Goal: Task Accomplishment & Management: Use online tool/utility

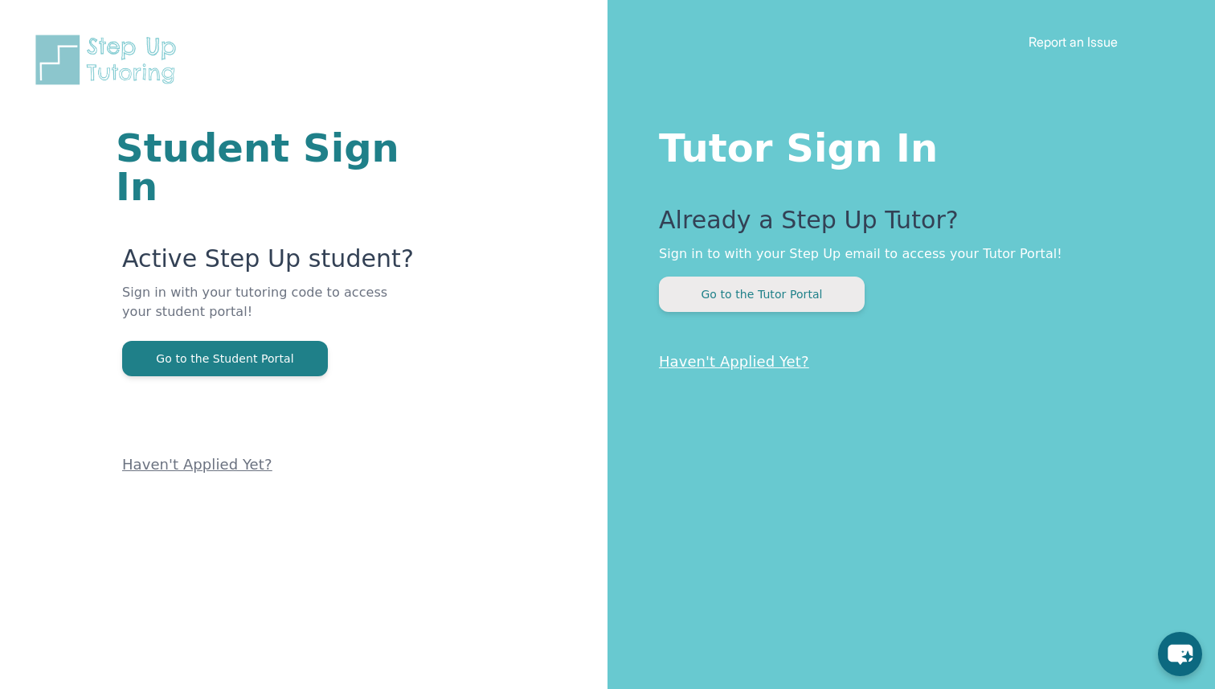
click at [853, 283] on button "Go to the Tutor Portal" at bounding box center [762, 294] width 206 height 35
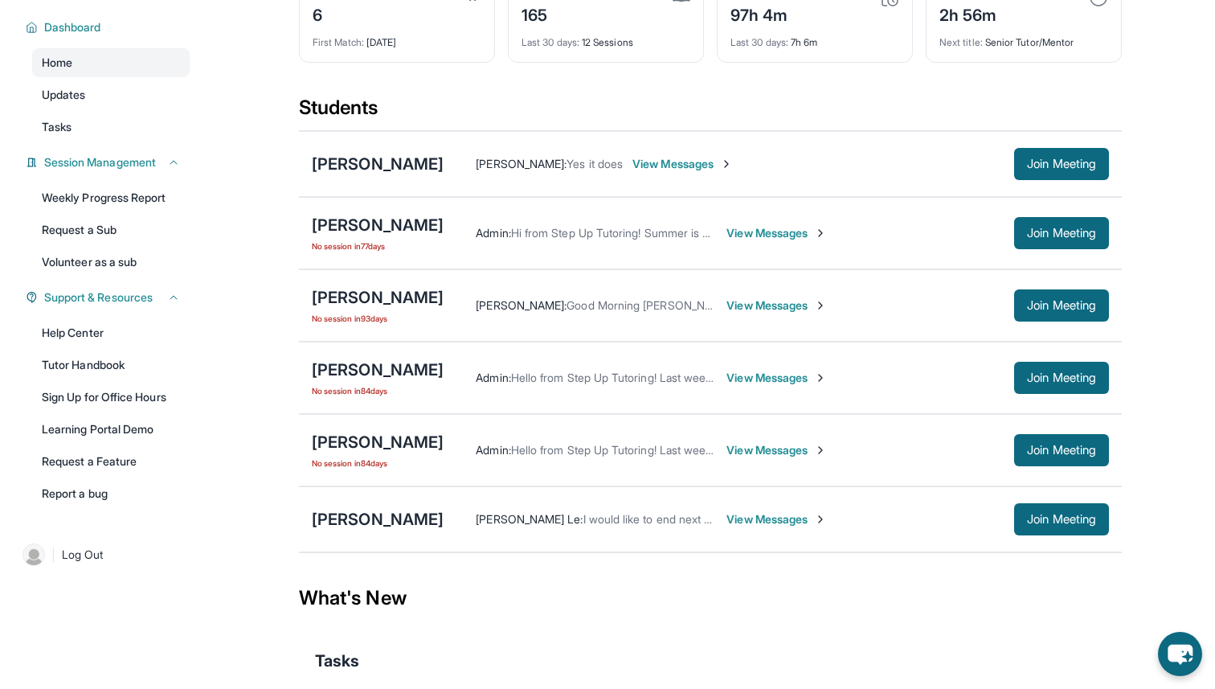
scroll to position [164, 0]
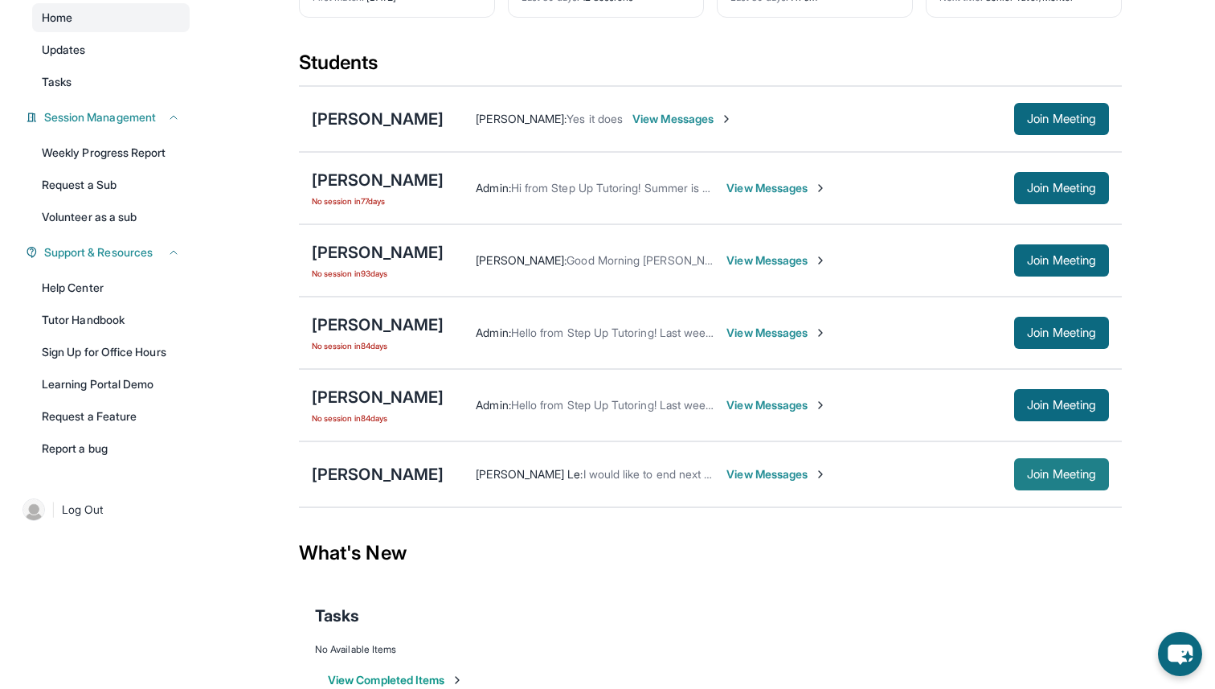
click at [1023, 483] on button "Join Meeting" at bounding box center [1061, 474] width 95 height 32
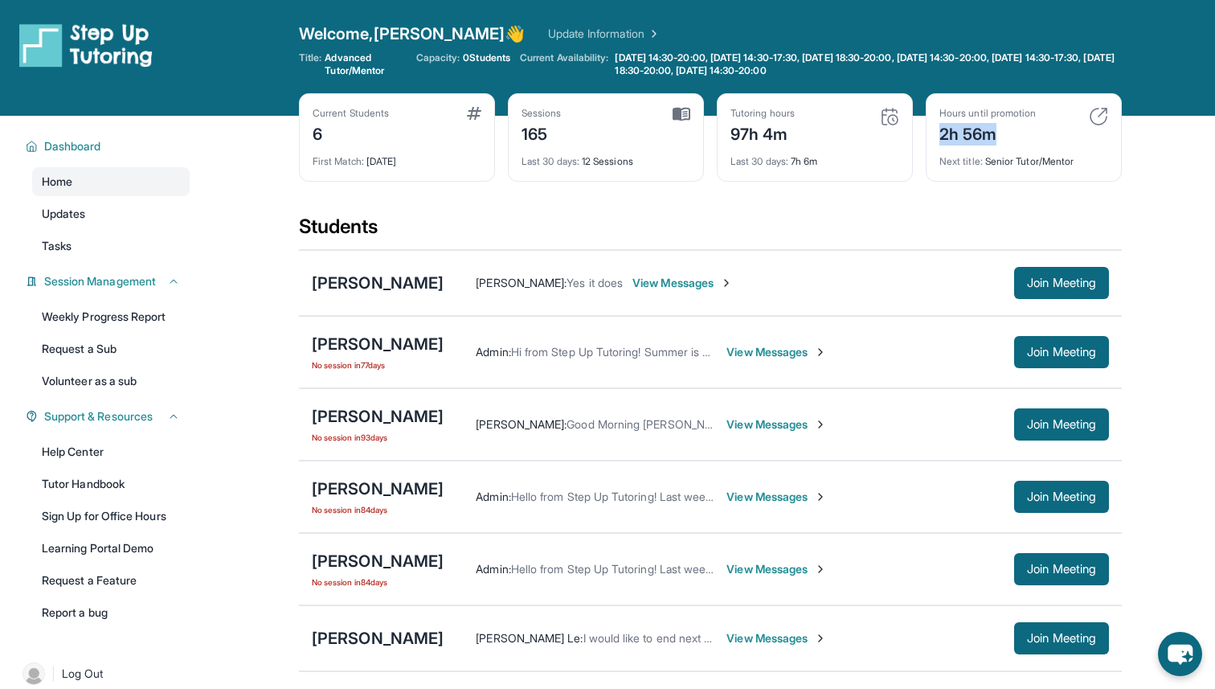
drag, startPoint x: 941, startPoint y: 133, endPoint x: 1024, endPoint y: 133, distance: 82.8
click at [1025, 134] on div "2h 56m" at bounding box center [988, 133] width 96 height 26
click at [1014, 133] on div "2h 56m" at bounding box center [988, 133] width 96 height 26
drag, startPoint x: 987, startPoint y: 162, endPoint x: 1077, endPoint y: 162, distance: 90.0
click at [1077, 162] on div "Next title : Senior Tutor/Mentor" at bounding box center [1024, 156] width 169 height 23
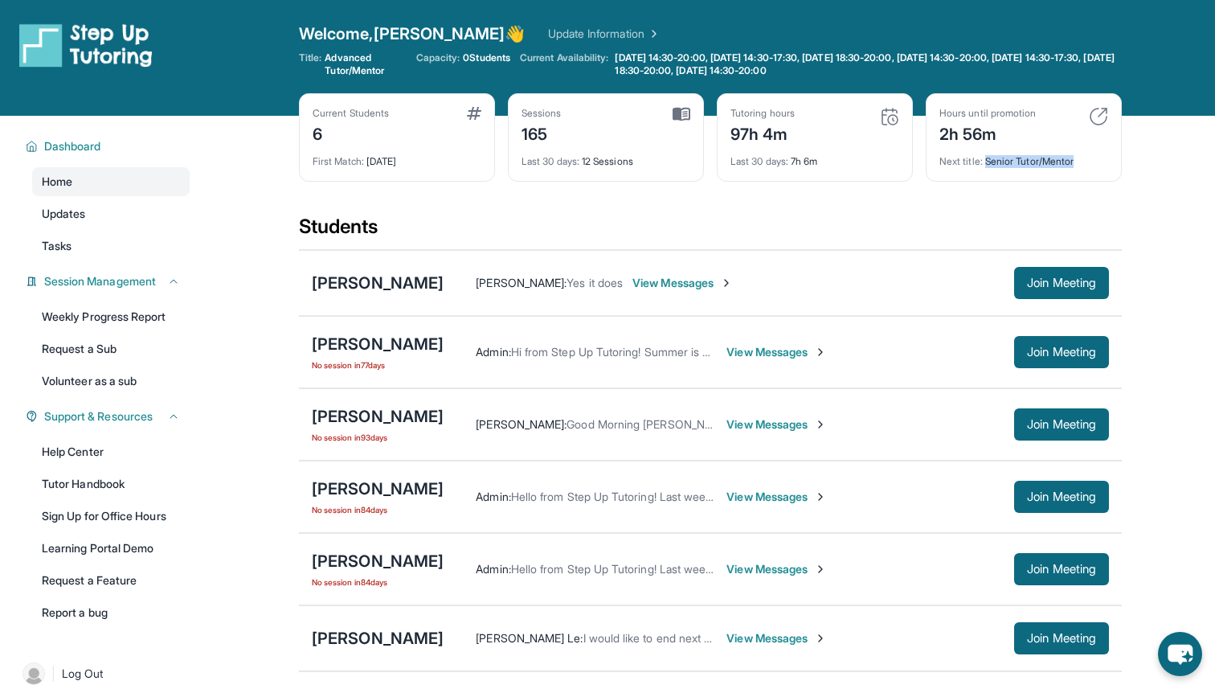
click at [1077, 162] on div "Next title : Senior Tutor/Mentor" at bounding box center [1024, 156] width 169 height 23
drag, startPoint x: 1077, startPoint y: 162, endPoint x: 990, endPoint y: 157, distance: 86.9
click at [990, 157] on div "Next title : Senior Tutor/Mentor" at bounding box center [1024, 156] width 169 height 23
drag, startPoint x: 989, startPoint y: 161, endPoint x: 1073, endPoint y: 160, distance: 83.6
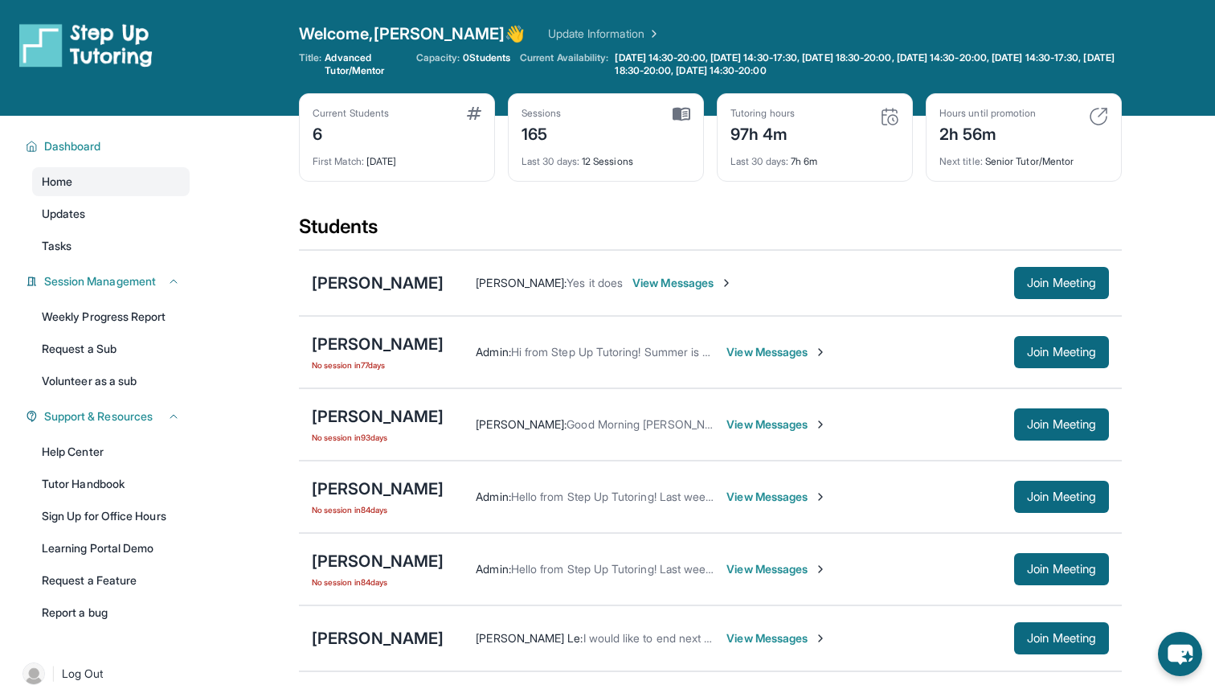
click at [1073, 160] on div "Next title : Senior Tutor/Mentor" at bounding box center [1024, 156] width 169 height 23
drag, startPoint x: 1080, startPoint y: 160, endPoint x: 989, endPoint y: 161, distance: 90.0
click at [989, 161] on div "Next title : Senior Tutor/Mentor" at bounding box center [1024, 156] width 169 height 23
drag, startPoint x: 985, startPoint y: 161, endPoint x: 1096, endPoint y: 164, distance: 111.0
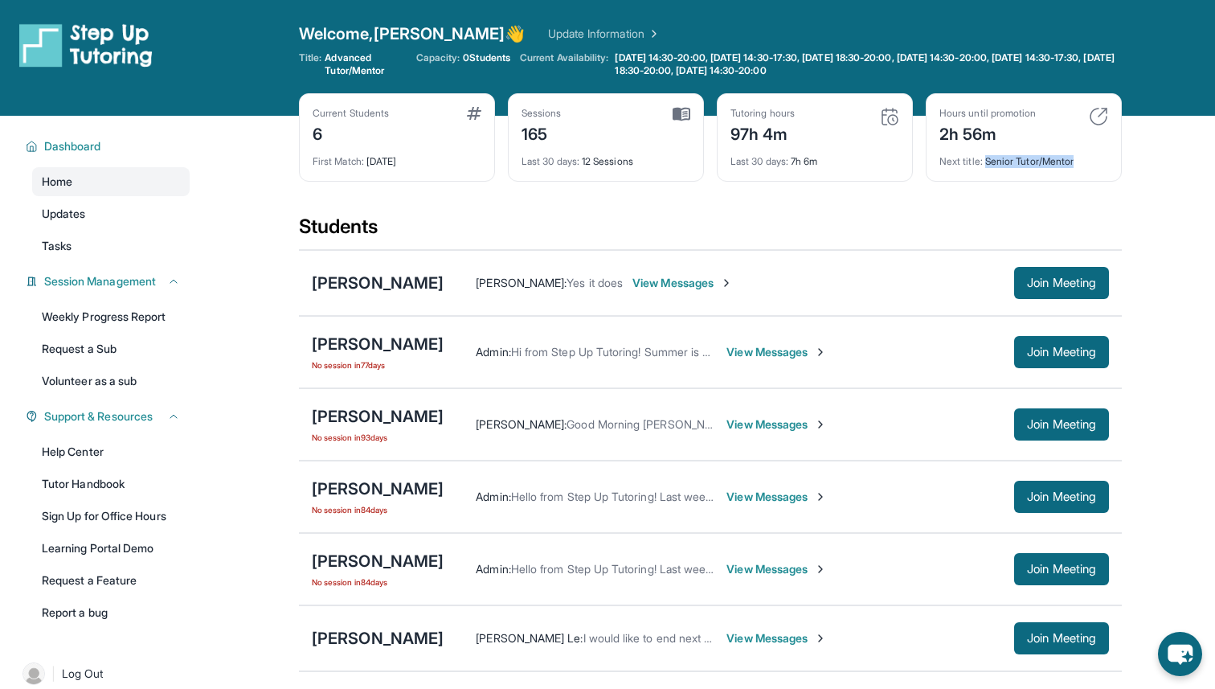
click at [1096, 164] on div "Next title : Senior Tutor/Mentor" at bounding box center [1024, 156] width 169 height 23
drag, startPoint x: 945, startPoint y: 133, endPoint x: 1019, endPoint y: 133, distance: 74.0
click at [1019, 133] on div "2h 56m" at bounding box center [988, 133] width 96 height 26
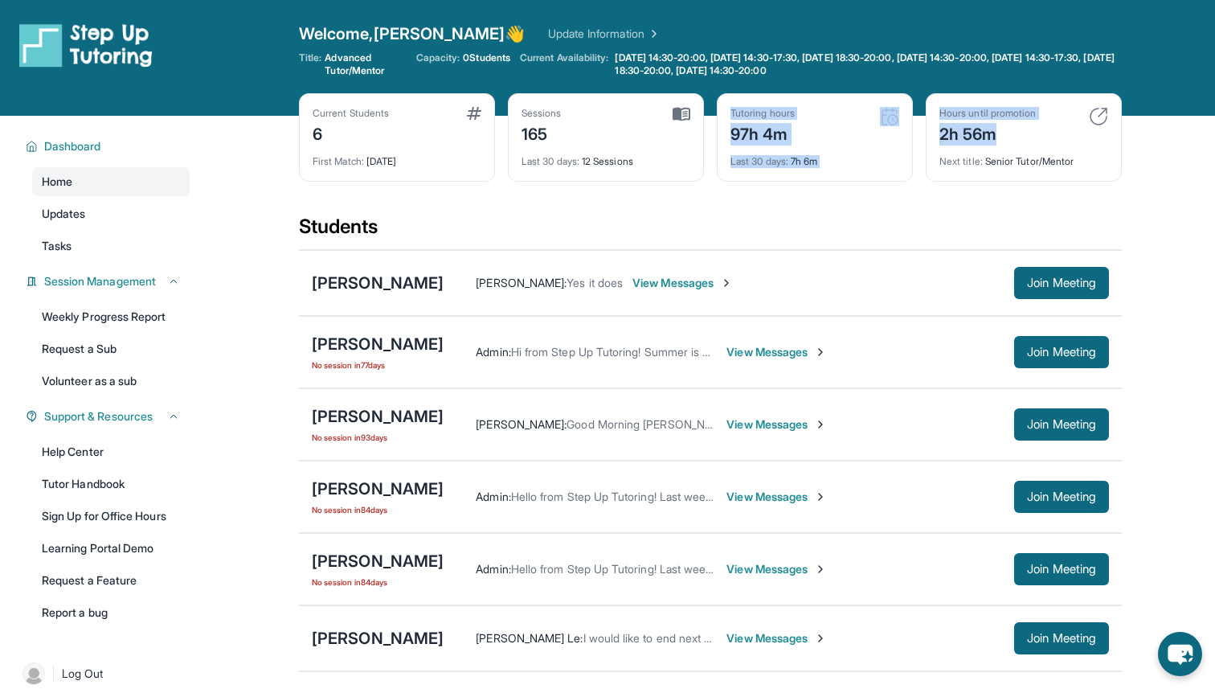
drag, startPoint x: 1012, startPoint y: 133, endPoint x: 907, endPoint y: 133, distance: 105.3
click at [907, 133] on div "Current Students 6 First Match : [DATE] Sessions 165 Last 30 days : 12 Sessions…" at bounding box center [710, 153] width 823 height 121
click at [240, 248] on main "Current Students 6 First Match : [DATE] Sessions 165 Last 30 days : 12 Sessions…" at bounding box center [711, 503] width 1010 height 775
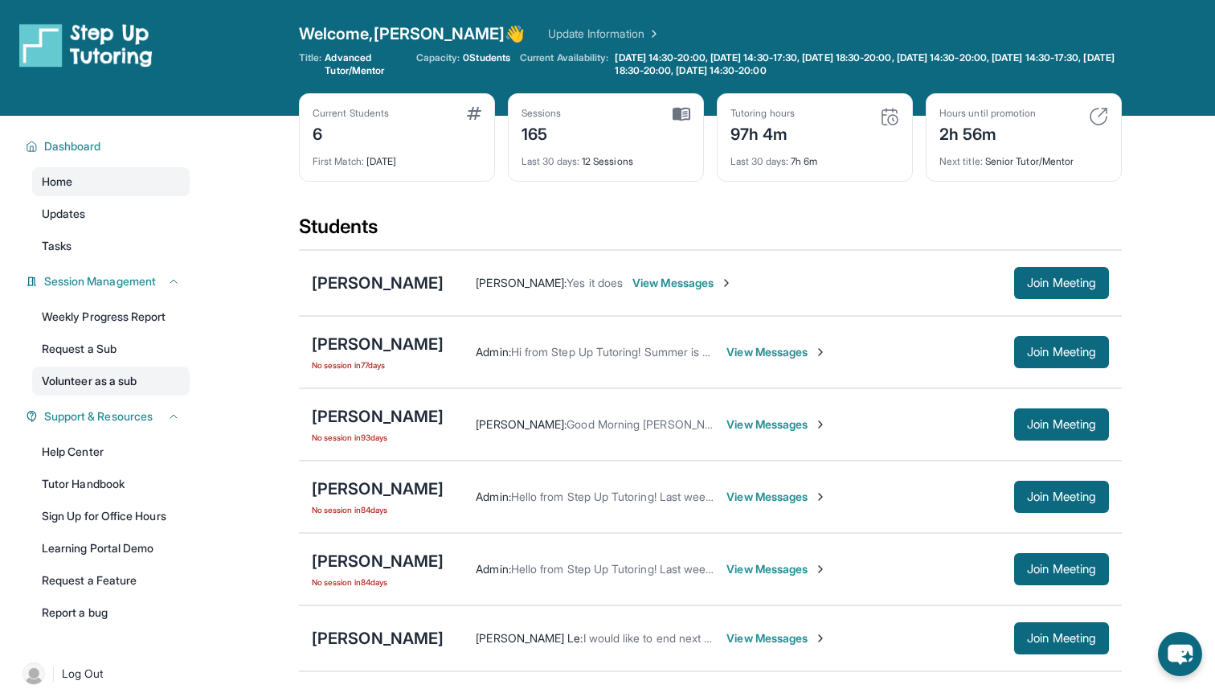
click at [92, 385] on link "Volunteer as a sub" at bounding box center [111, 381] width 158 height 29
click at [532, 222] on div "Students" at bounding box center [710, 231] width 823 height 35
click at [104, 376] on link "Volunteer as a sub" at bounding box center [111, 381] width 158 height 29
click at [1063, 291] on button "Join Meeting" at bounding box center [1061, 283] width 95 height 32
